Goal: Use online tool/utility

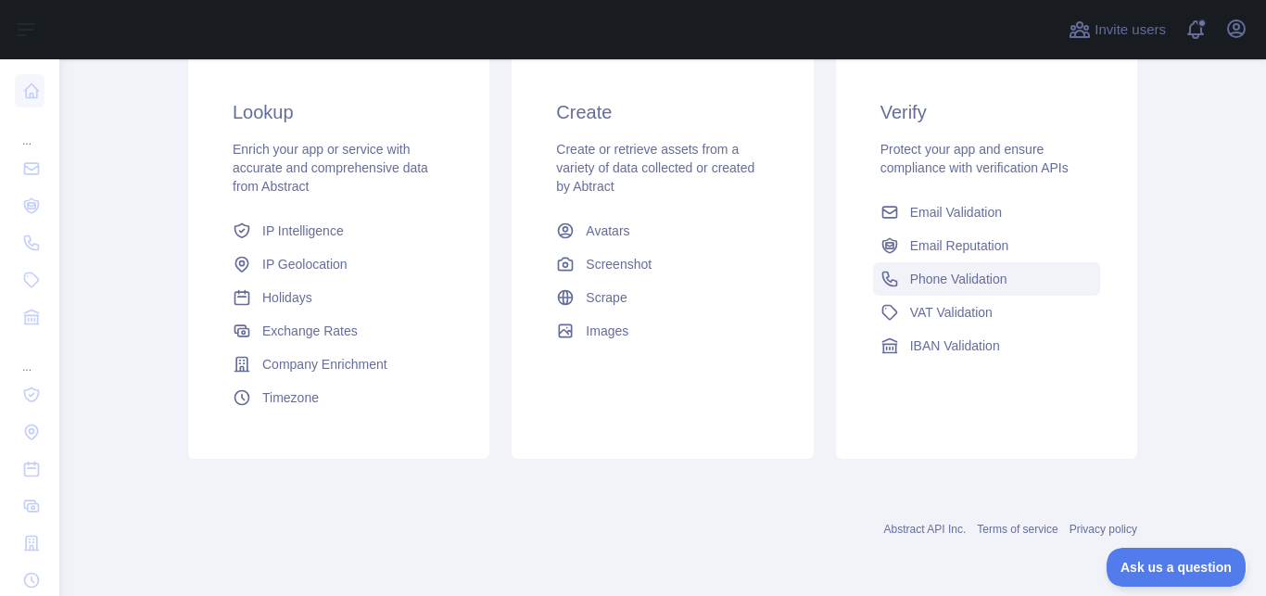
click at [933, 283] on span "Phone Validation" at bounding box center [958, 279] width 97 height 19
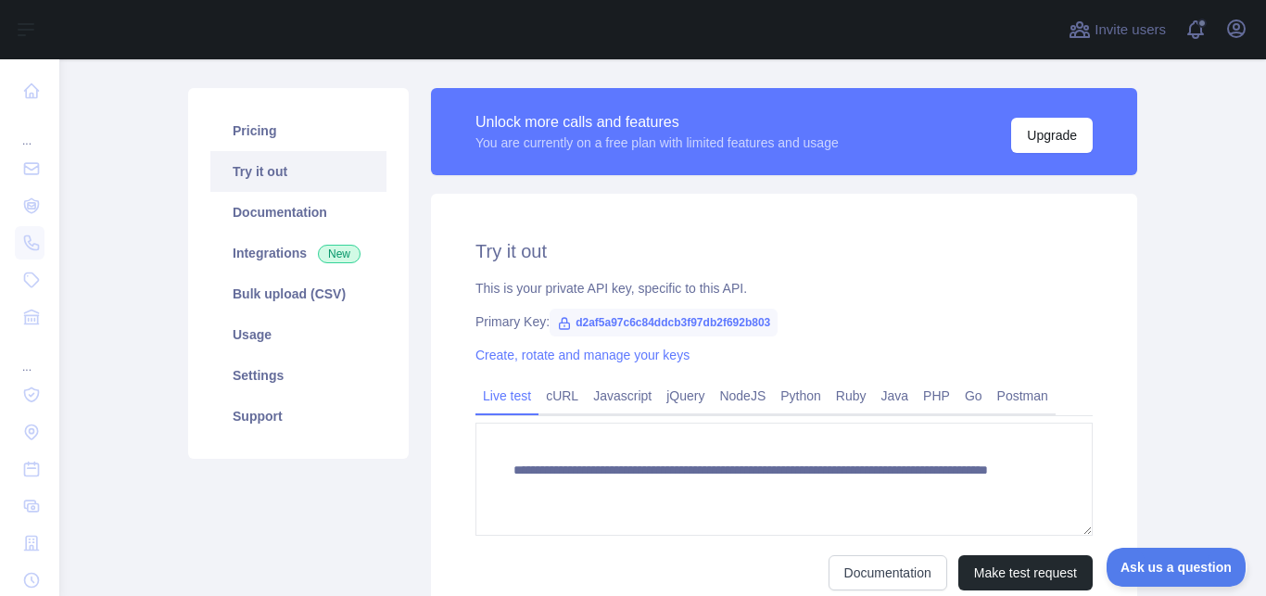
scroll to position [194, 0]
click at [672, 329] on span "d2af5a97c6c84ddcb3f97db2f692b803" at bounding box center [663, 323] width 228 height 28
copy span "d2af5a97c6c84ddcb3f97db2f692b803"
click at [643, 321] on span "d2af5a97c6c84ddcb3f97db2f692b803" at bounding box center [663, 323] width 228 height 28
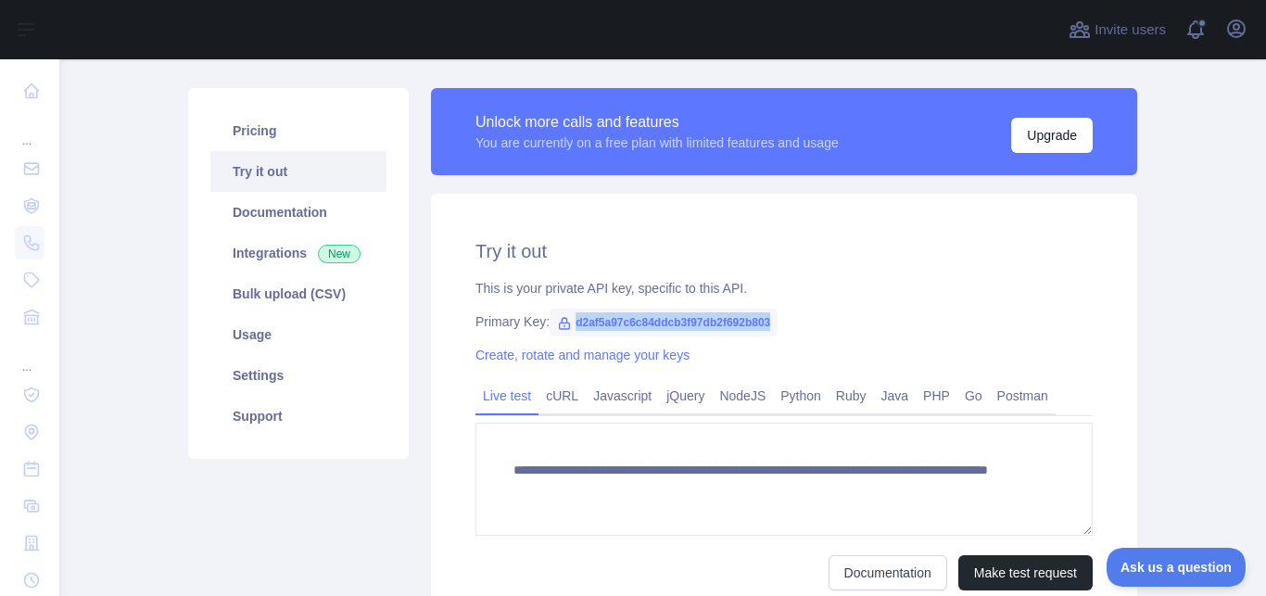
click at [643, 321] on span "d2af5a97c6c84ddcb3f97db2f692b803" at bounding box center [663, 323] width 228 height 28
copy span "d2af5a97c6c84ddcb3f97db2f692b803"
